Goal: Ask a question

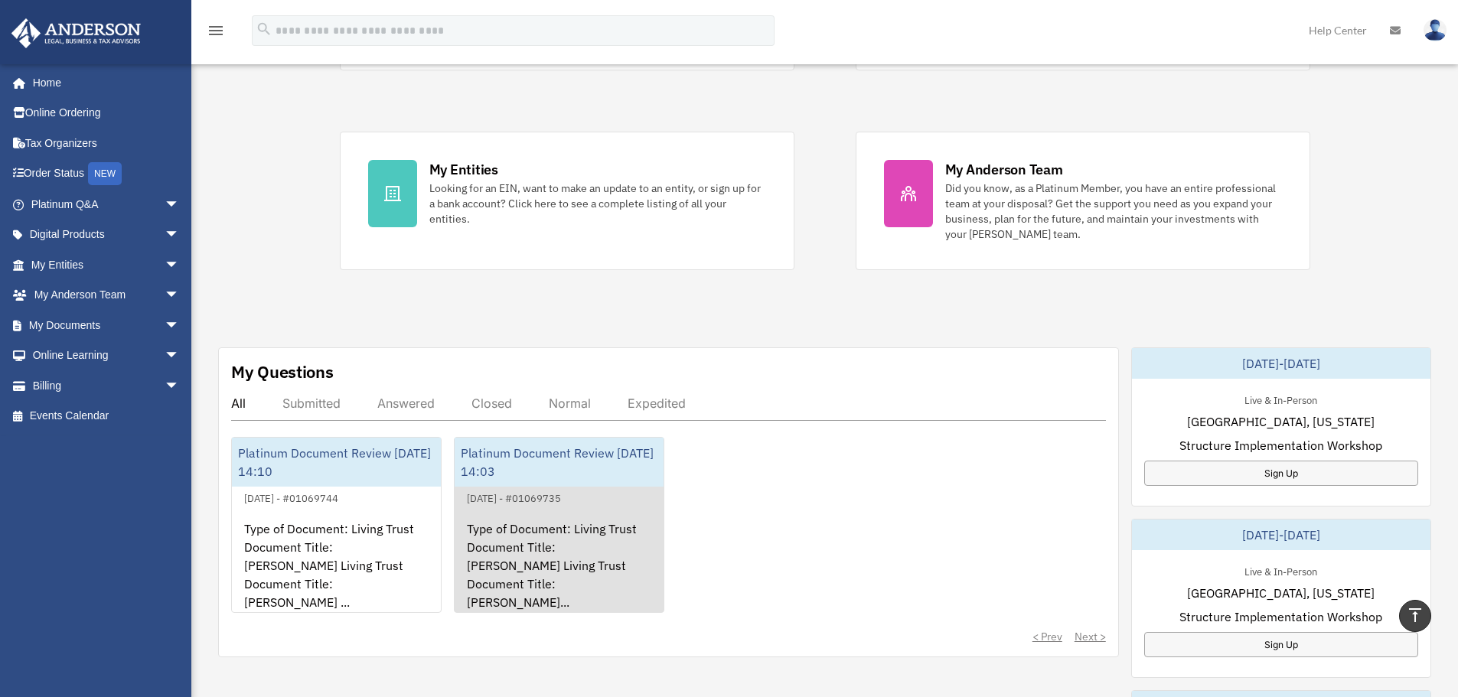
scroll to position [77, 0]
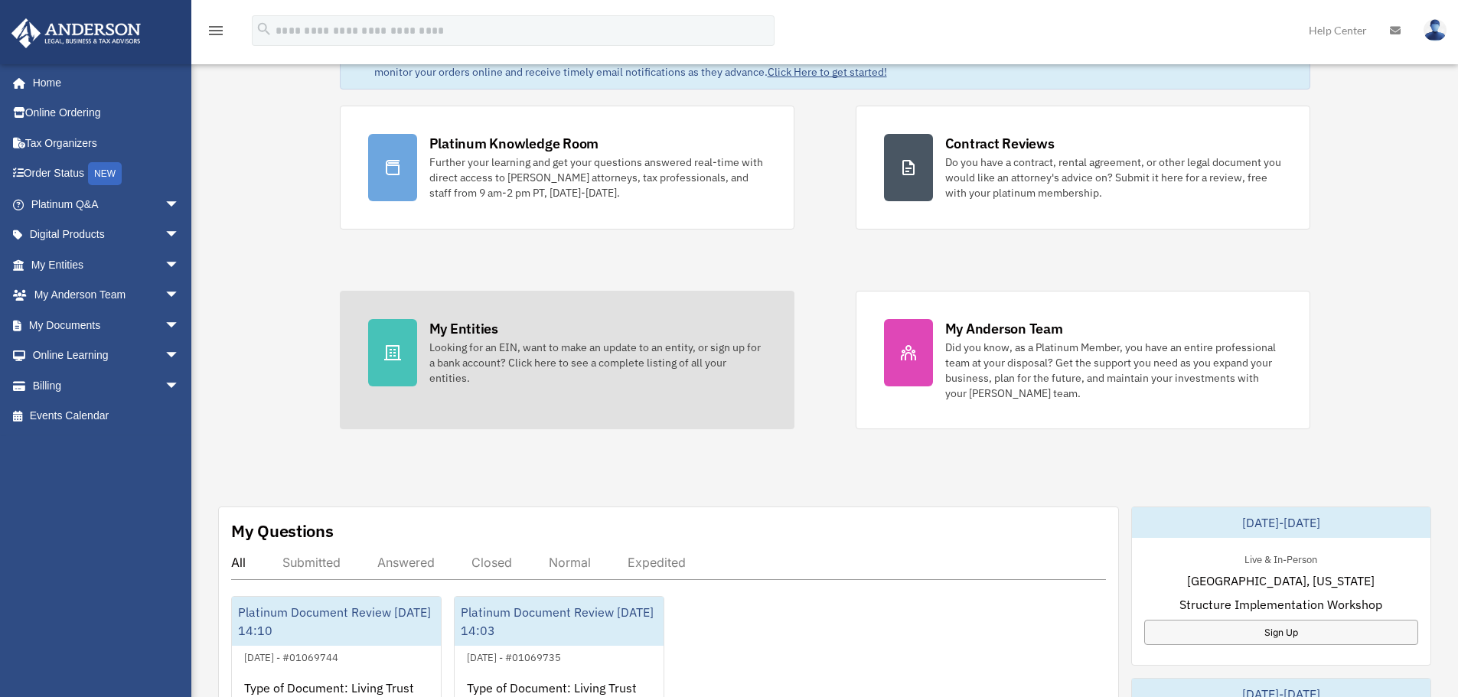
click at [536, 334] on div "My Entities Looking for an EIN, want to make an update to an entity, or sign up…" at bounding box center [597, 352] width 337 height 67
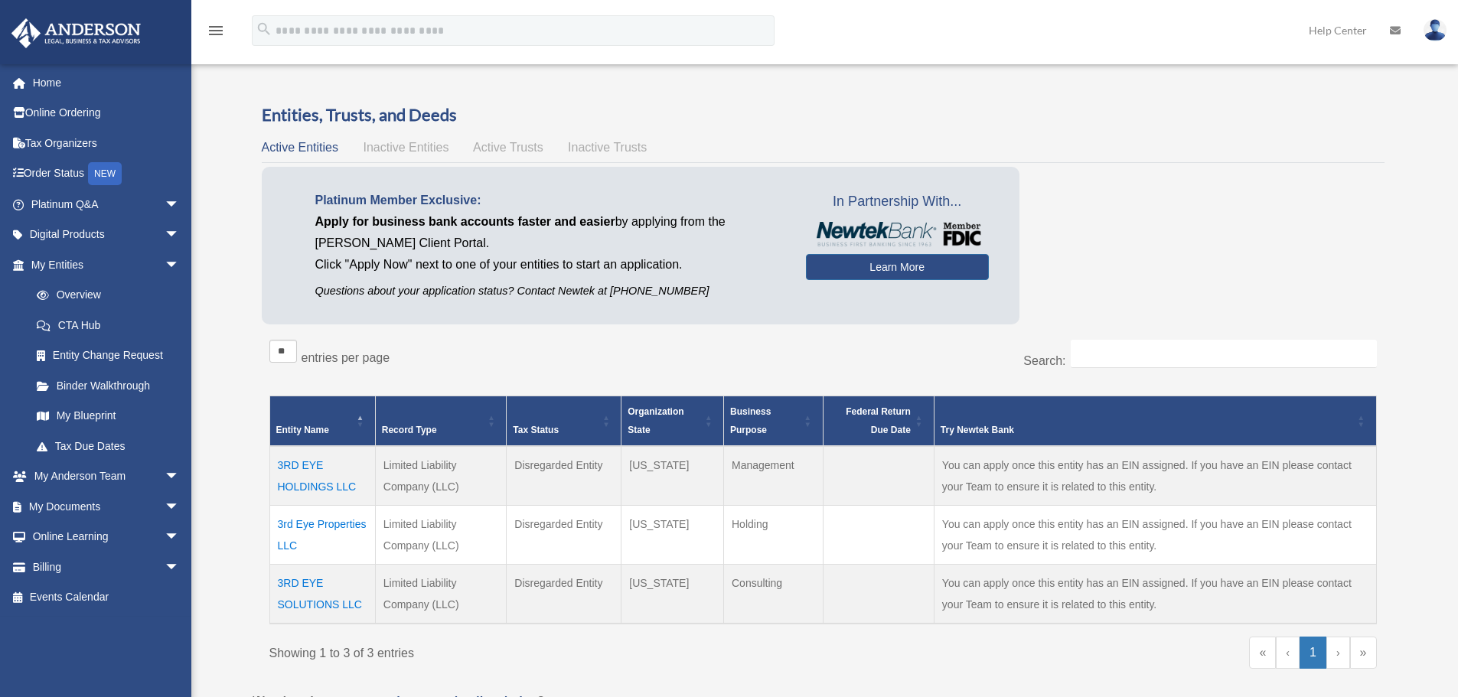
click at [499, 150] on span "Active Trusts" at bounding box center [508, 147] width 70 height 13
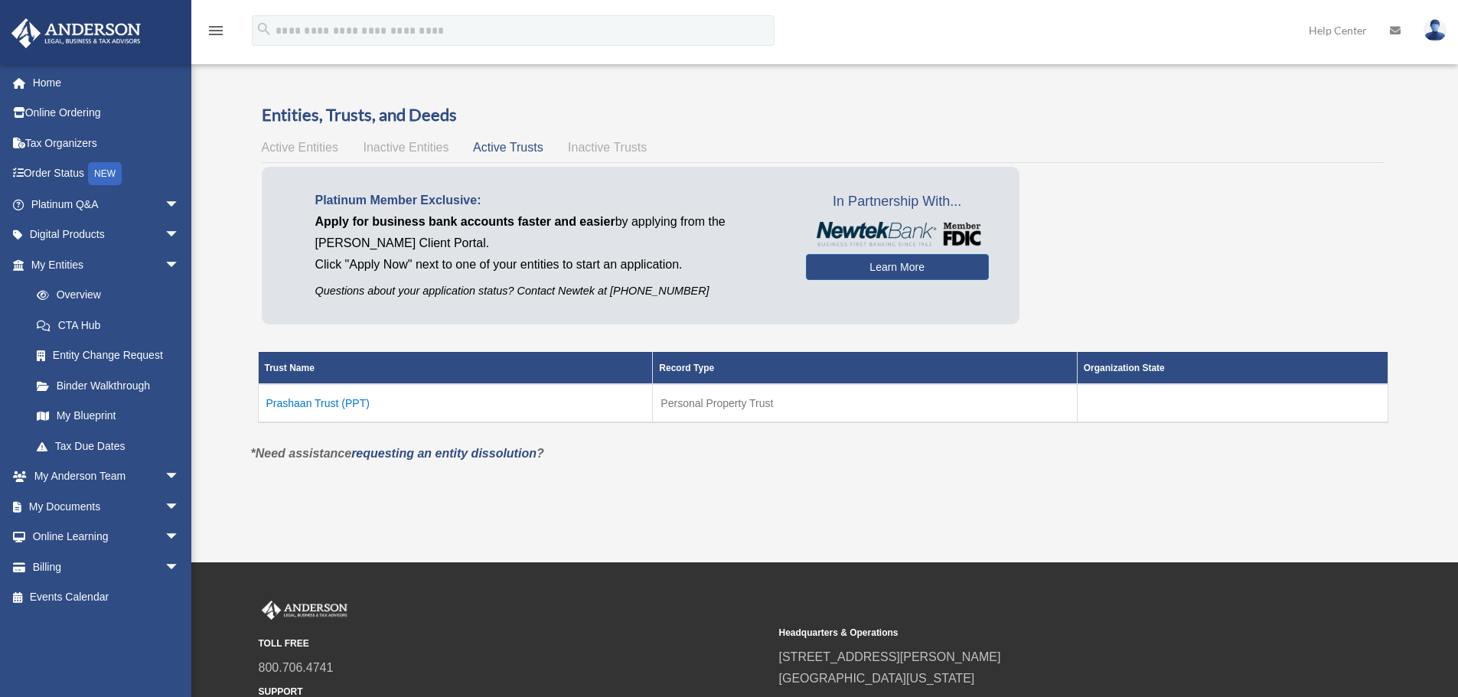
click at [302, 399] on td "Prashaan Trust (PPT)" at bounding box center [455, 403] width 395 height 38
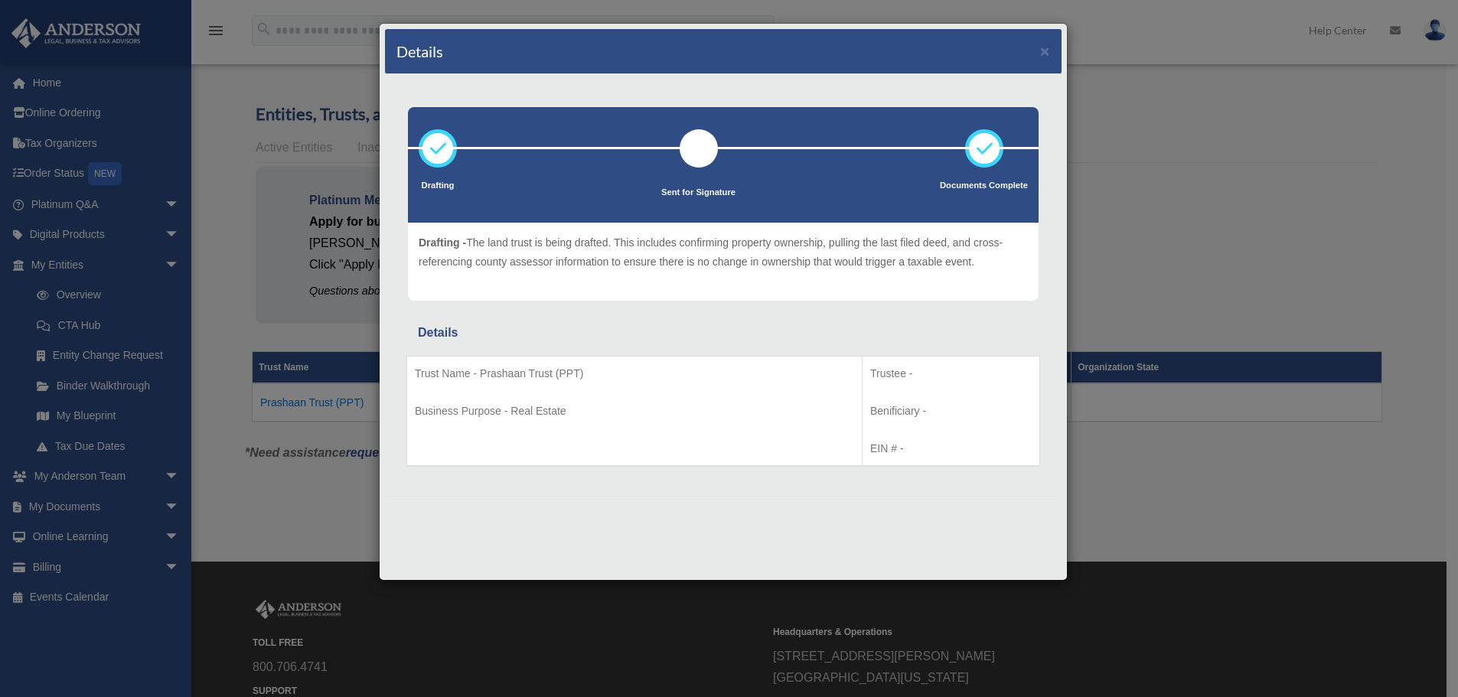
click at [1038, 53] on div "Details ×" at bounding box center [723, 51] width 677 height 45
click at [1044, 53] on button "×" at bounding box center [1045, 51] width 10 height 16
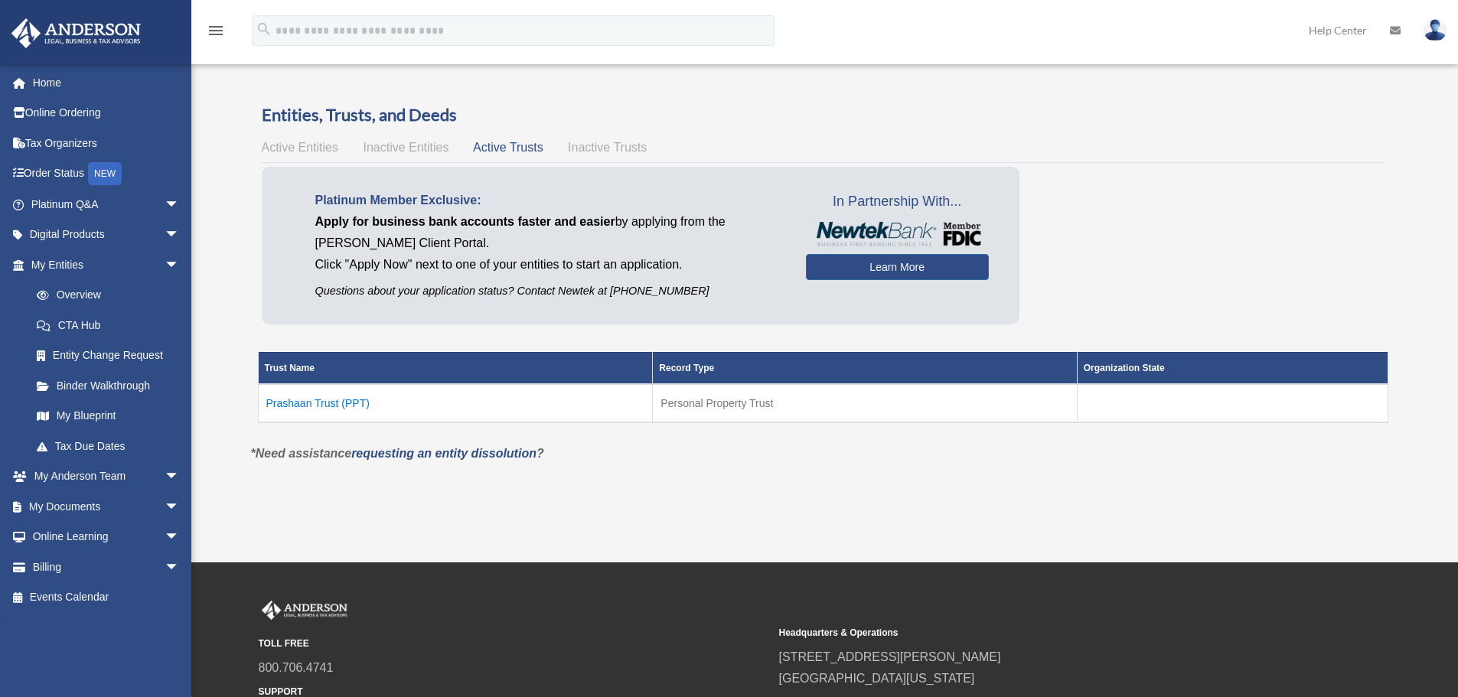
click at [323, 151] on span "Active Entities" at bounding box center [300, 147] width 77 height 13
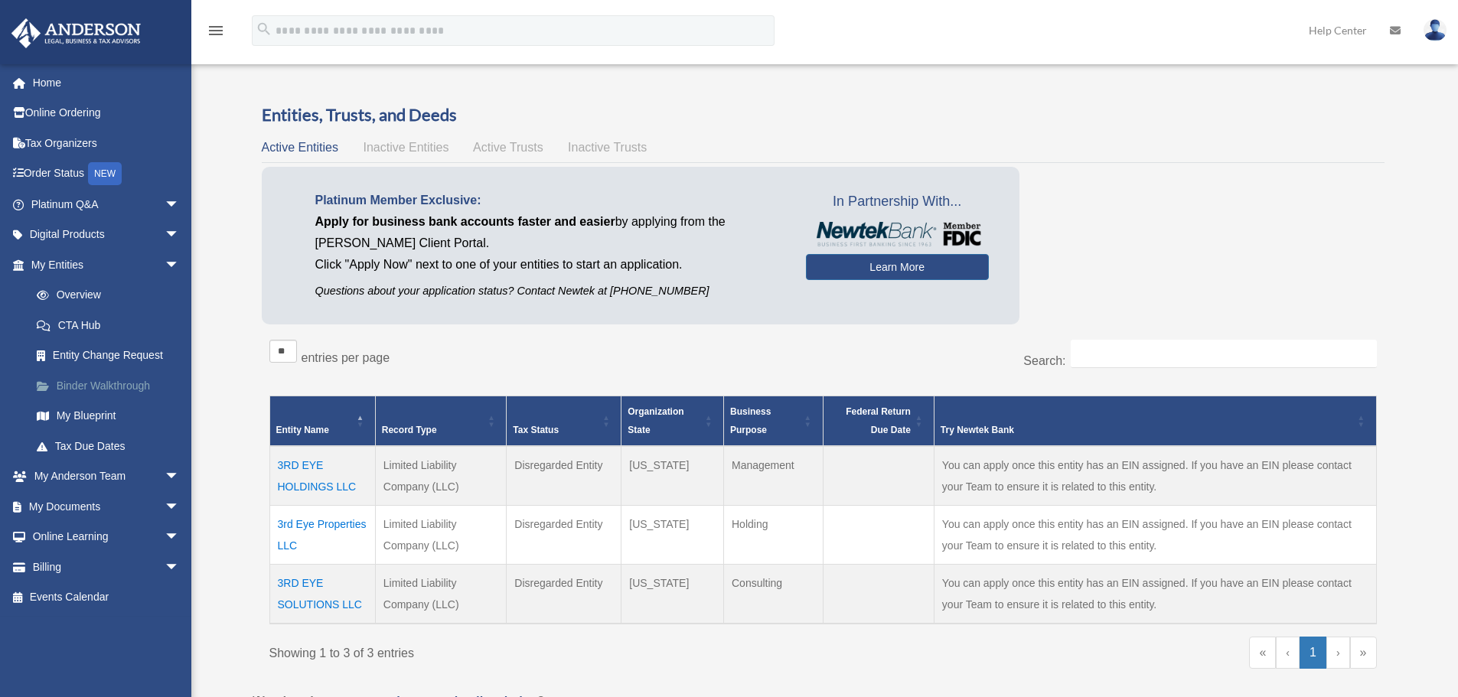
click at [126, 380] on link "Binder Walkthrough" at bounding box center [111, 386] width 181 height 31
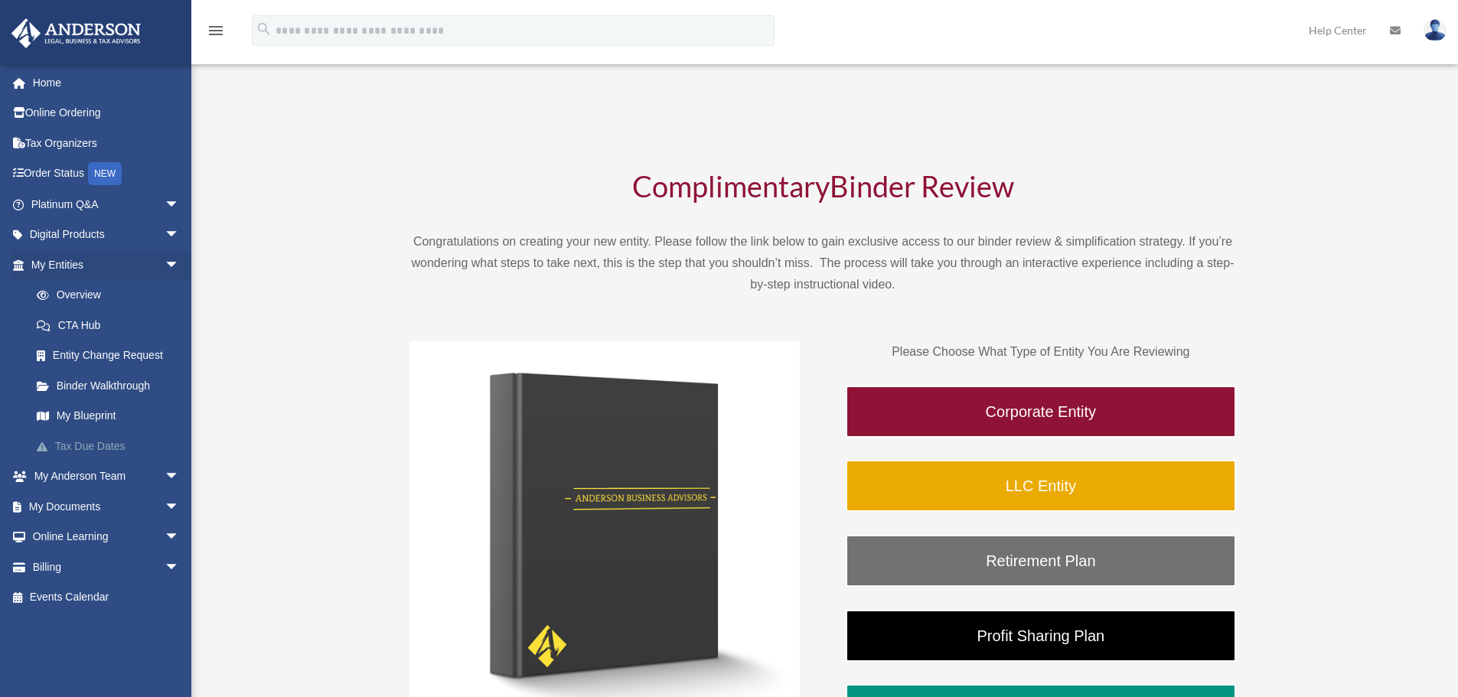
click at [113, 447] on link "Tax Due Dates" at bounding box center [111, 446] width 181 height 31
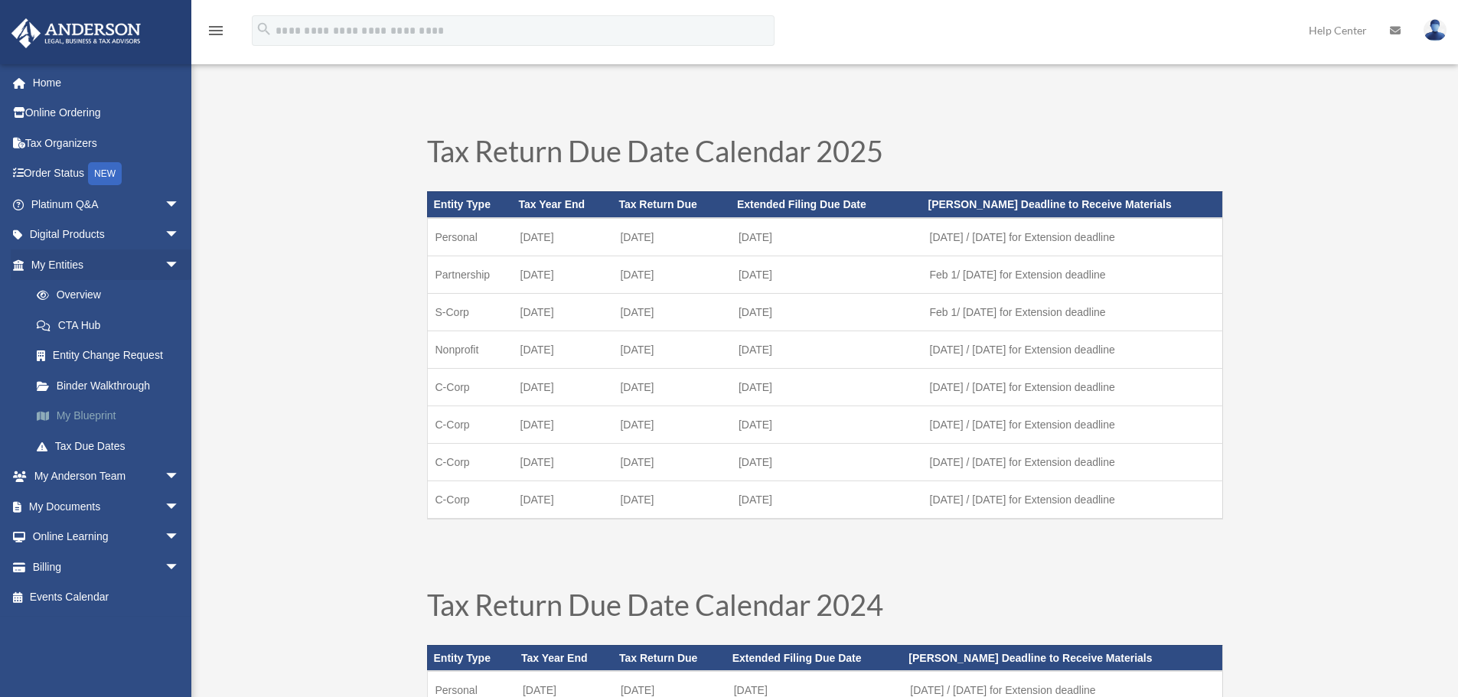
click at [72, 406] on link "My Blueprint" at bounding box center [111, 416] width 181 height 31
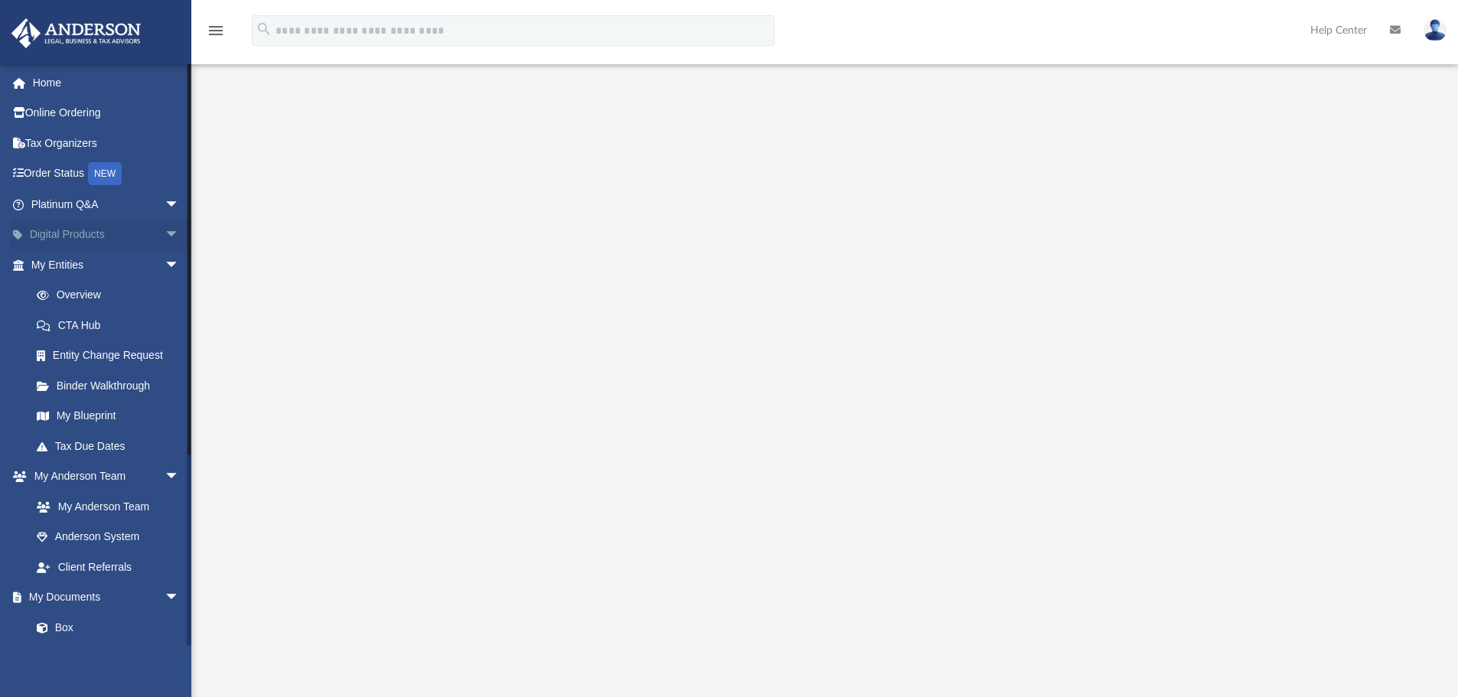
click at [165, 233] on span "arrow_drop_down" at bounding box center [180, 235] width 31 height 31
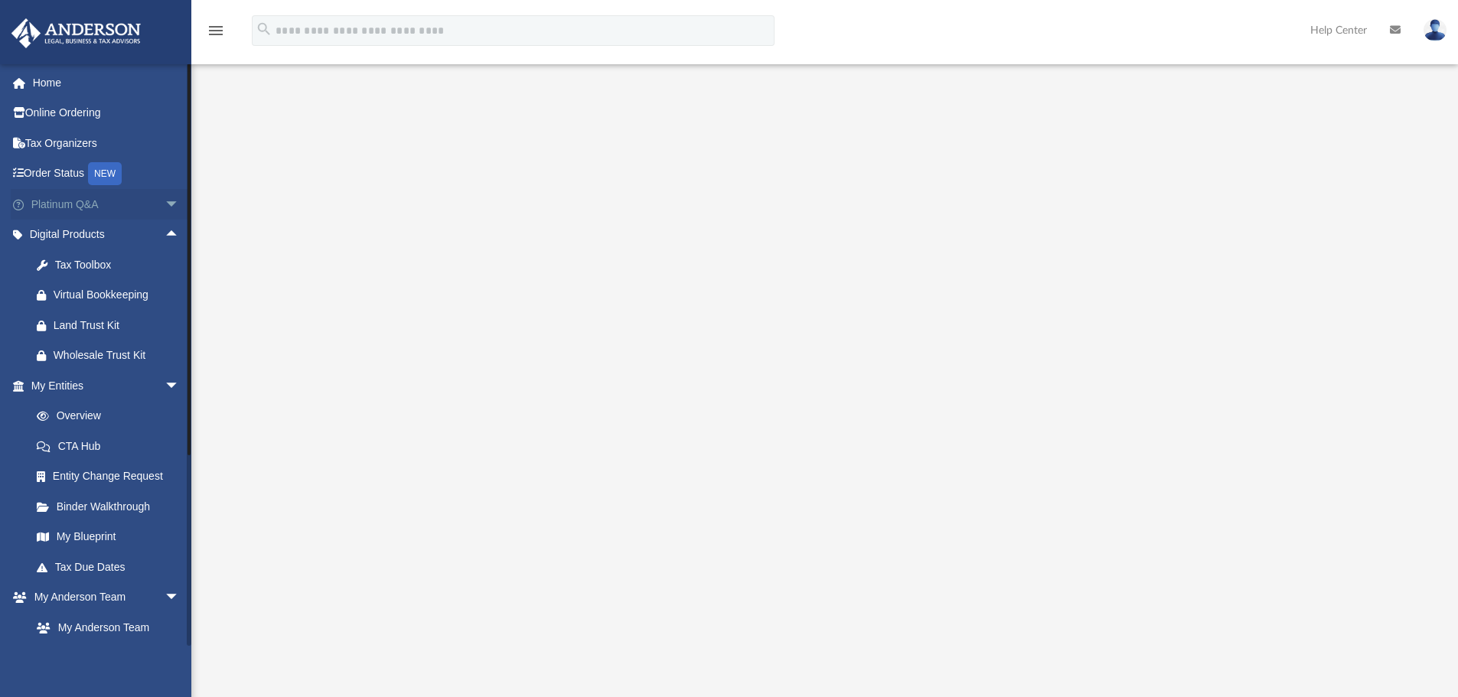
click at [165, 199] on span "arrow_drop_down" at bounding box center [180, 204] width 31 height 31
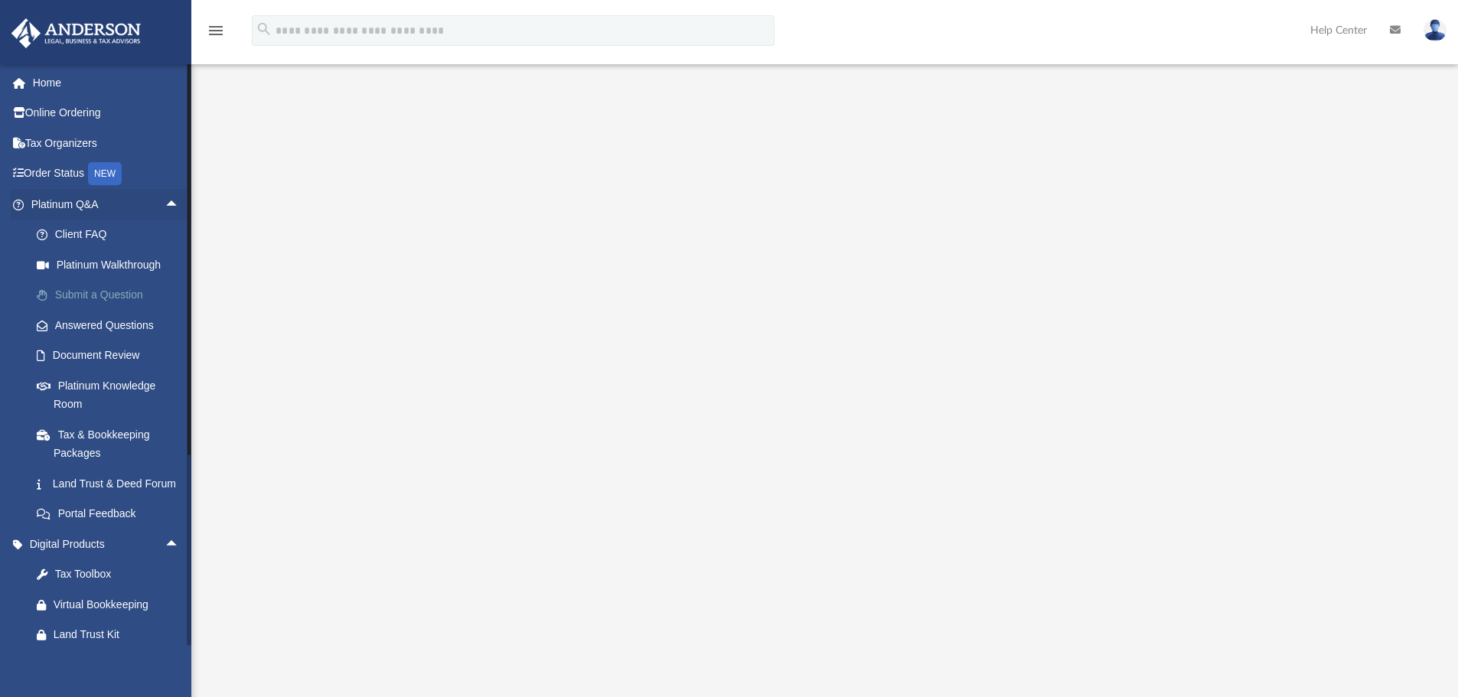
click at [106, 282] on link "Submit a Question" at bounding box center [111, 295] width 181 height 31
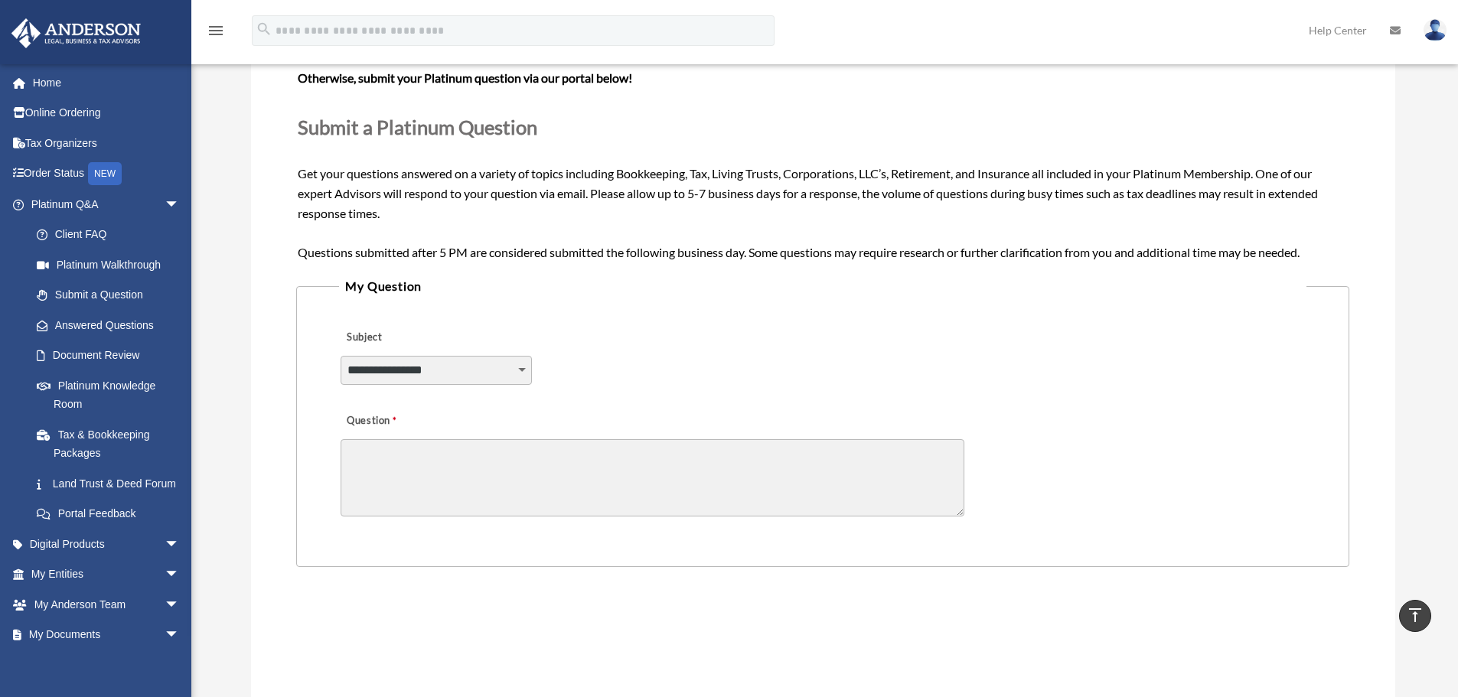
scroll to position [153, 0]
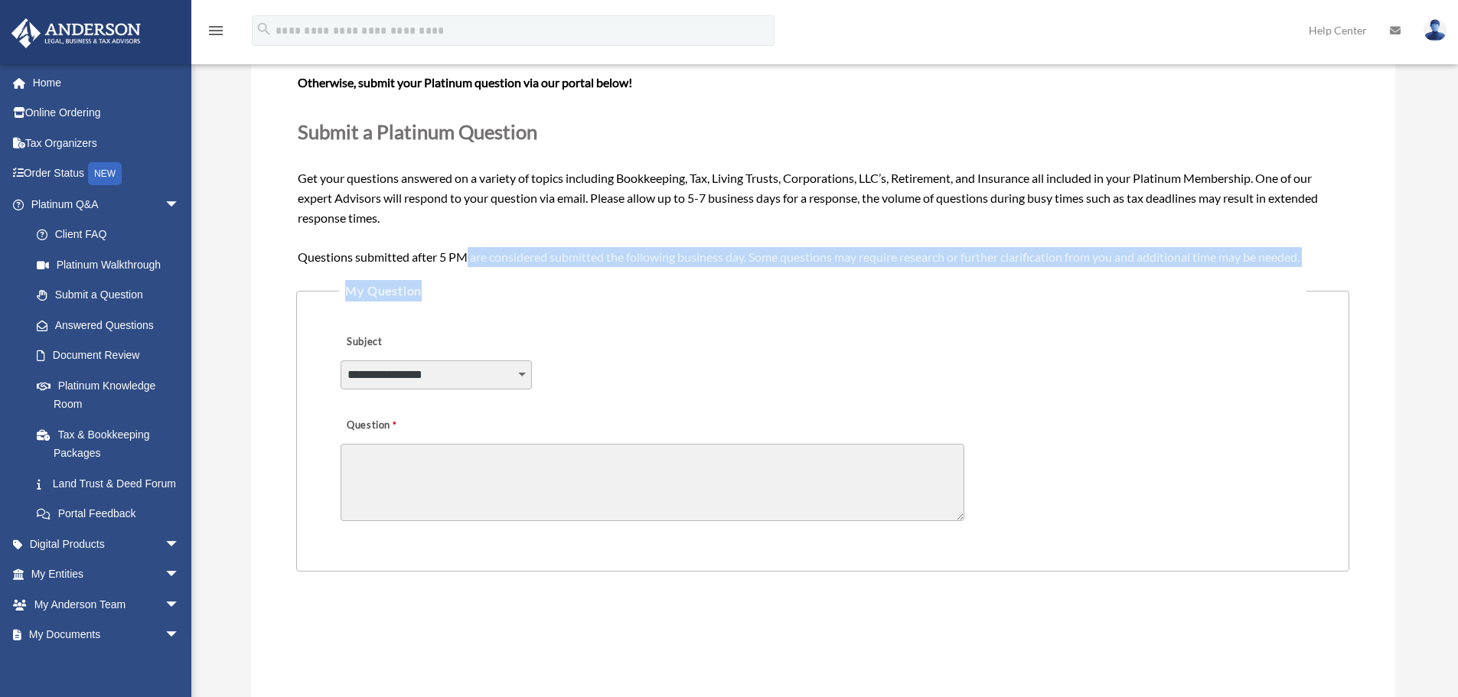
drag, startPoint x: 469, startPoint y: 254, endPoint x: 900, endPoint y: 269, distance: 431.3
click at [900, 269] on form "**********" at bounding box center [822, 420] width 1053 height 782
click at [905, 285] on legend "My Question" at bounding box center [822, 290] width 967 height 21
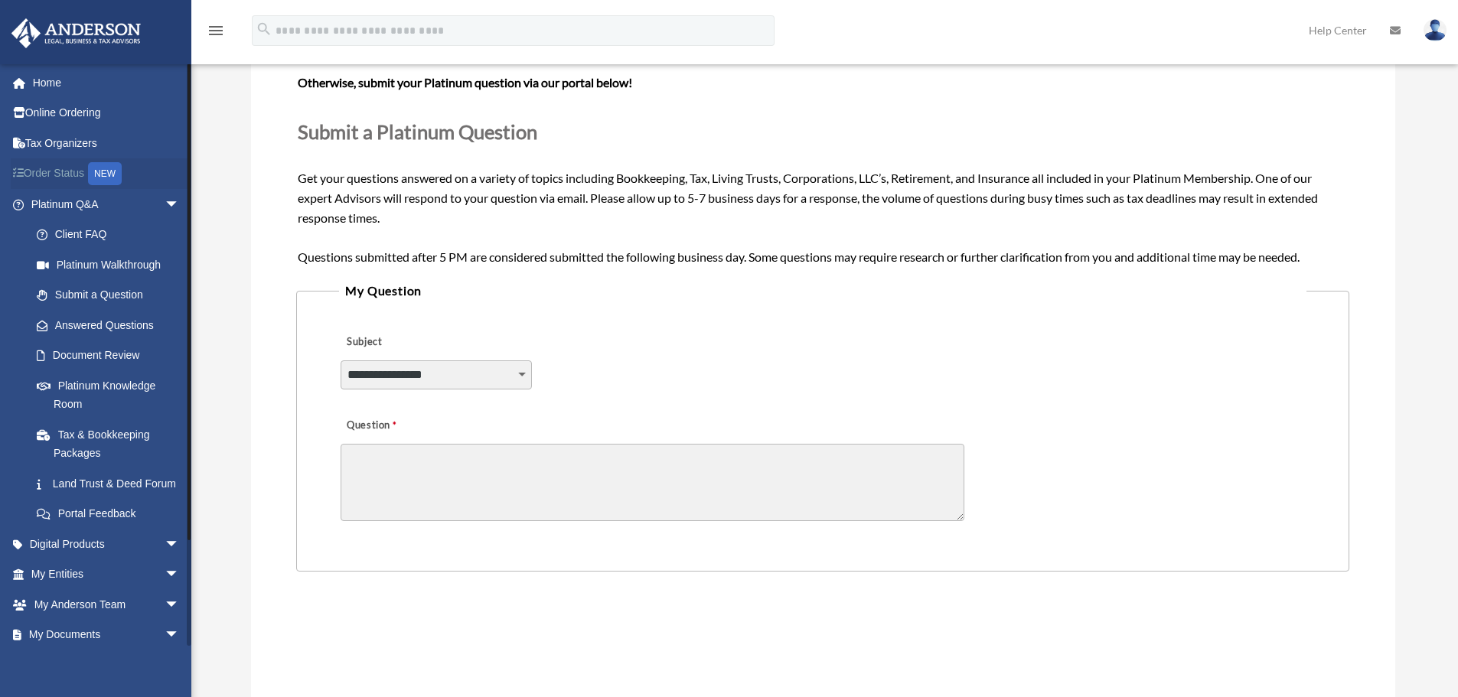
click at [55, 175] on link "Order Status NEW" at bounding box center [107, 173] width 192 height 31
